Goal: Task Accomplishment & Management: Complete application form

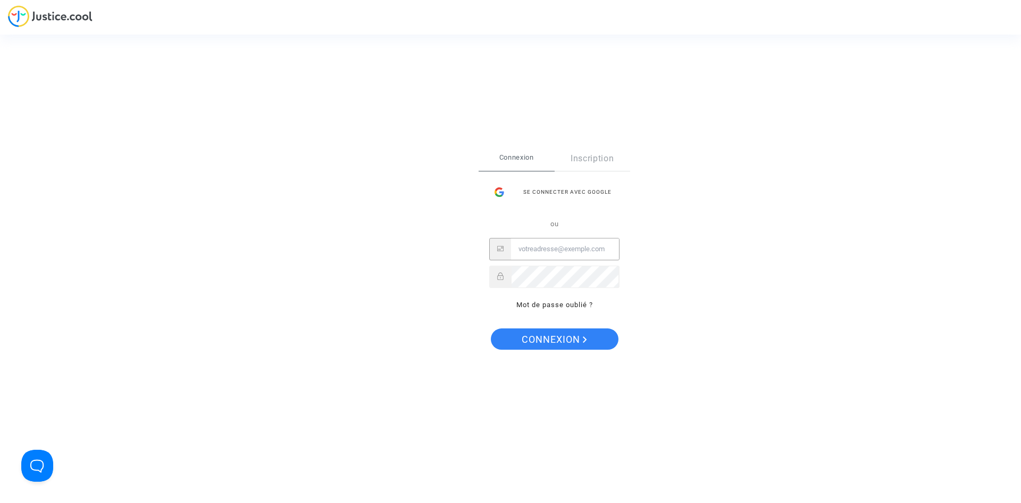
click at [543, 248] on input "Email" at bounding box center [565, 248] width 108 height 21
type input "A"
type input "[EMAIL_ADDRESS][DOMAIN_NAME]"
click at [562, 340] on span "Connexion" at bounding box center [554, 339] width 65 height 22
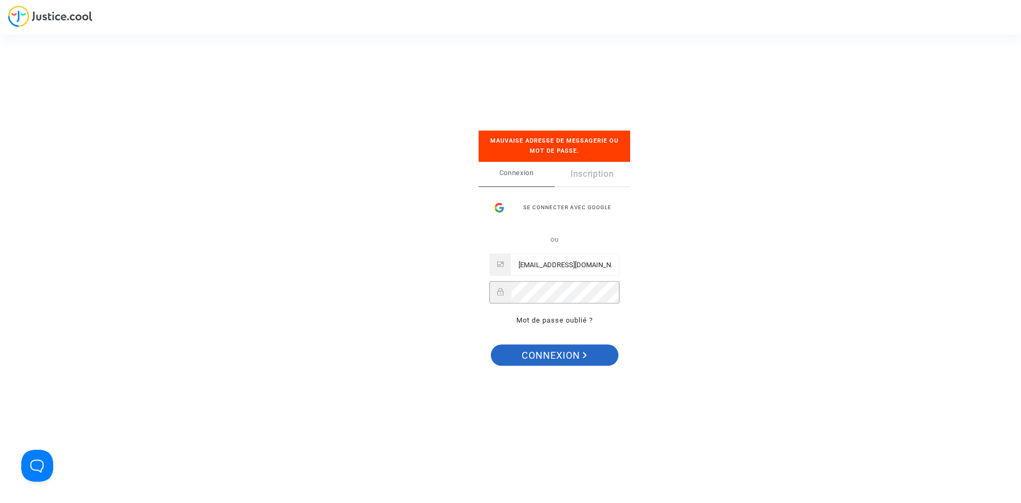
click at [574, 346] on span "Connexion" at bounding box center [554, 355] width 65 height 22
click at [458, 301] on div "Se connecter Mauvaise adresse de messagerie ou mot de passe. Connexion Inscript…" at bounding box center [511, 251] width 106 height 285
click at [531, 353] on span "Connexion" at bounding box center [554, 355] width 65 height 22
click at [585, 319] on link "Mot de passe oublié ?" at bounding box center [555, 321] width 77 height 8
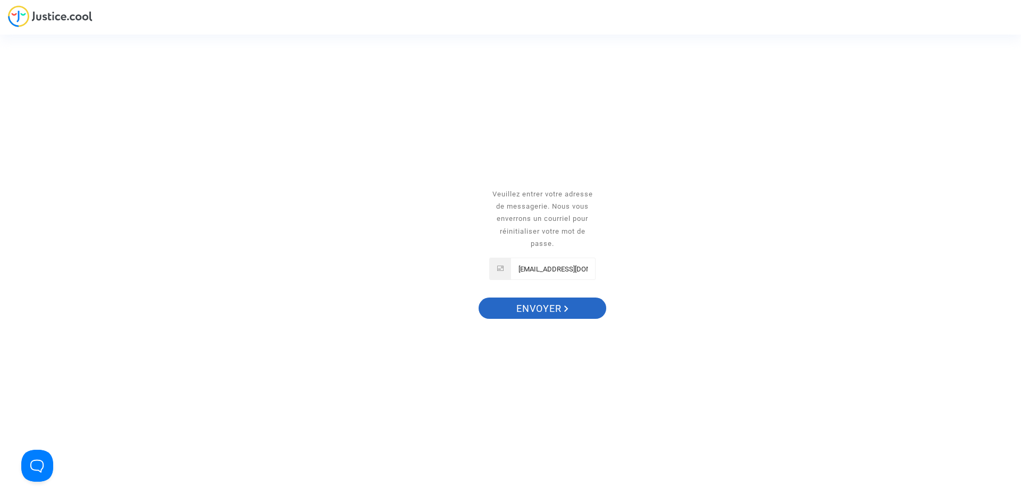
click at [561, 308] on span "Envoyer" at bounding box center [543, 308] width 52 height 22
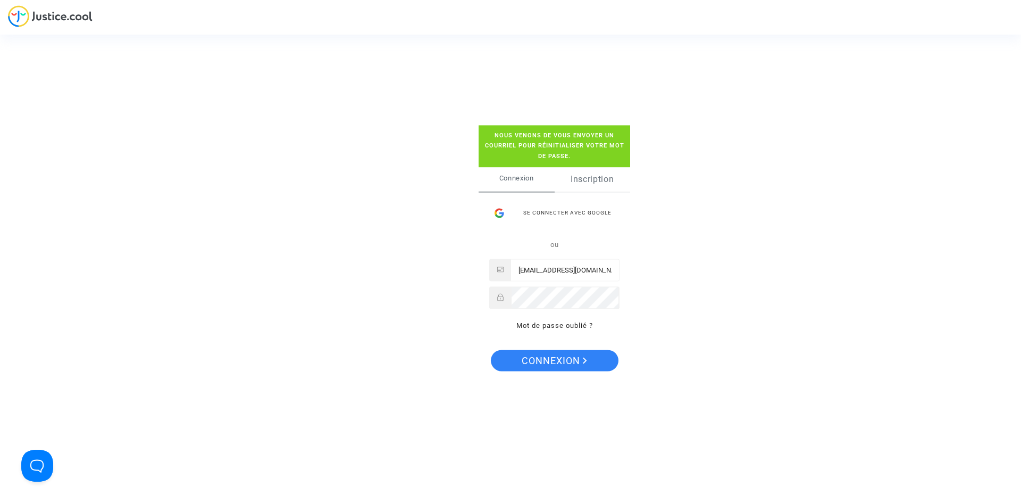
click at [592, 180] on link "Inscription" at bounding box center [593, 179] width 76 height 24
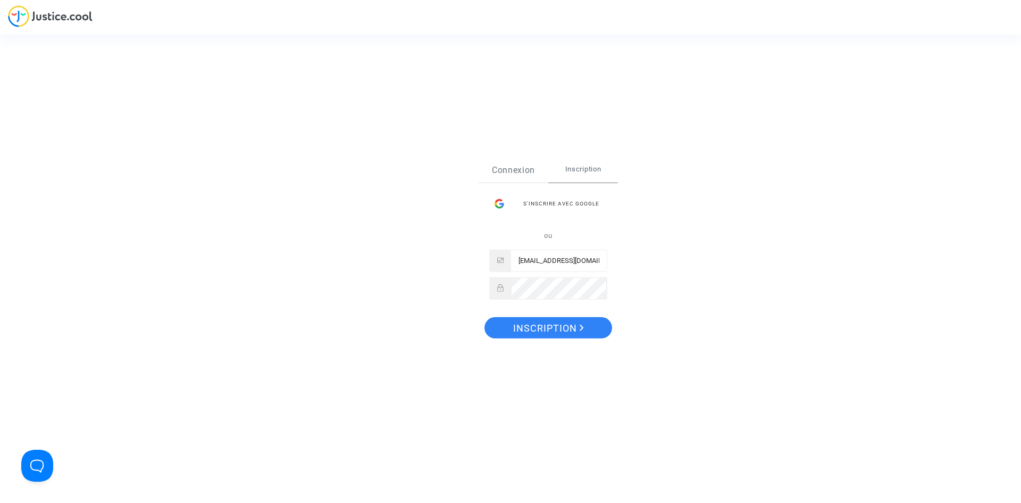
click at [506, 173] on link "Connexion" at bounding box center [514, 169] width 70 height 24
